Goal: Transaction & Acquisition: Purchase product/service

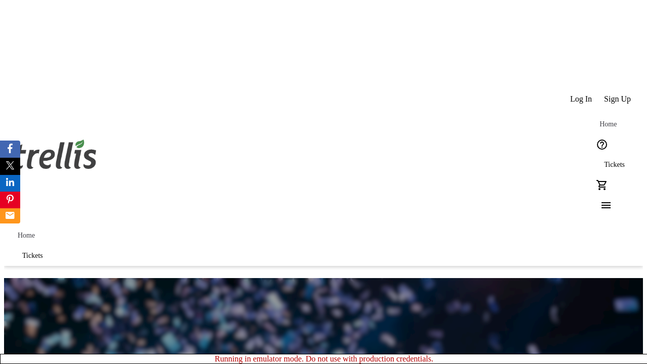
click at [604, 161] on span "Tickets" at bounding box center [614, 165] width 21 height 8
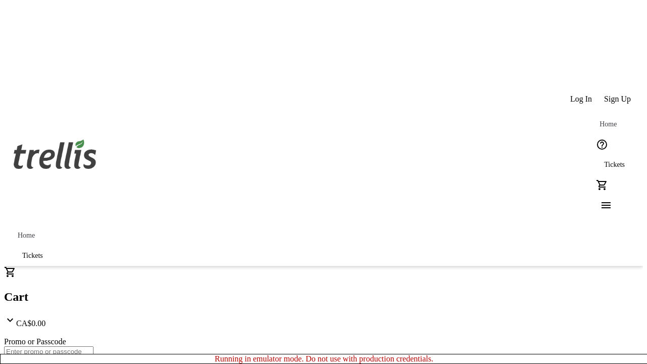
type input "1"
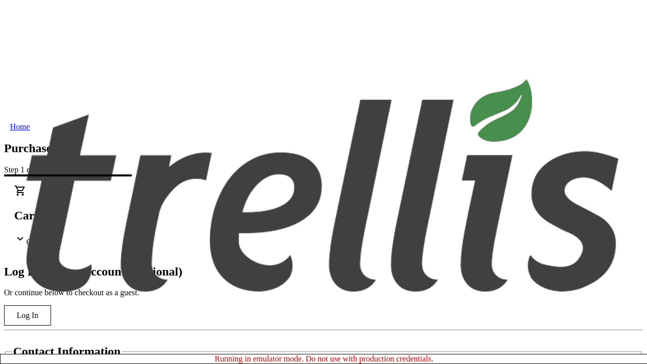
type input "[EMAIL_ADDRESS][PERSON_NAME][DOMAIN_NAME]"
type input "[PERSON_NAME]"
type input "[PERSON_NAME][GEOGRAPHIC_DATA]"
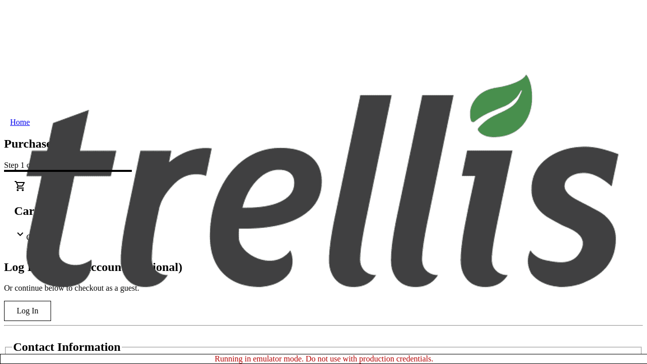
scroll to position [101, 0]
